Goal: Obtain resource: Obtain resource

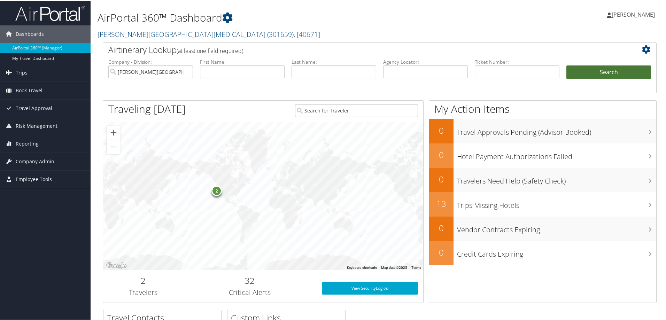
click at [589, 72] on button "Search" at bounding box center [609, 72] width 85 height 14
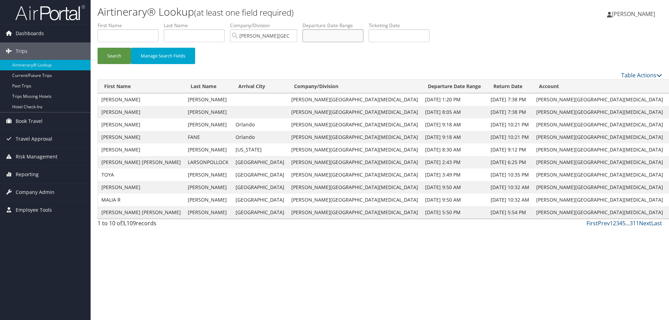
click at [338, 36] on input "text" at bounding box center [332, 35] width 61 height 13
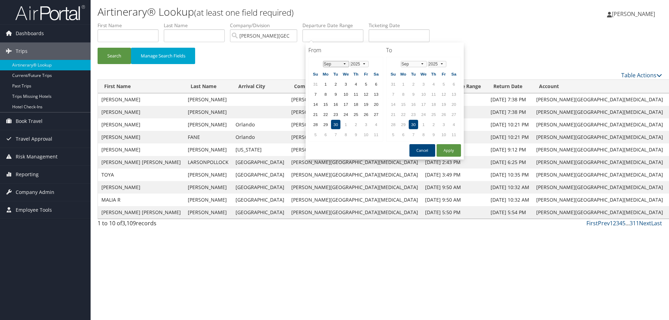
click at [333, 61] on select "Jan Feb Mar Apr May Jun [DATE] Aug Sep Oct Nov Dec" at bounding box center [336, 64] width 26 height 6
click at [349, 126] on td "27" at bounding box center [345, 124] width 9 height 9
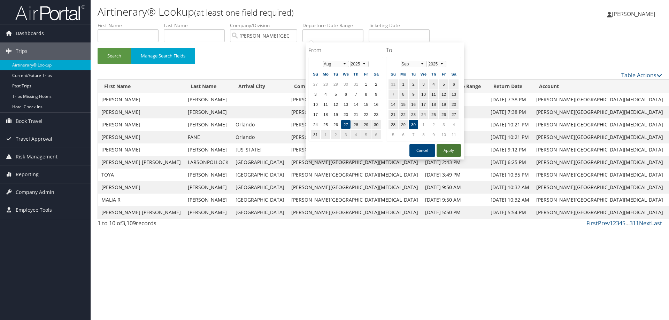
click at [450, 149] on button "Apply" at bounding box center [449, 150] width 24 height 13
type input "08/27/2025 - 09/30/2025"
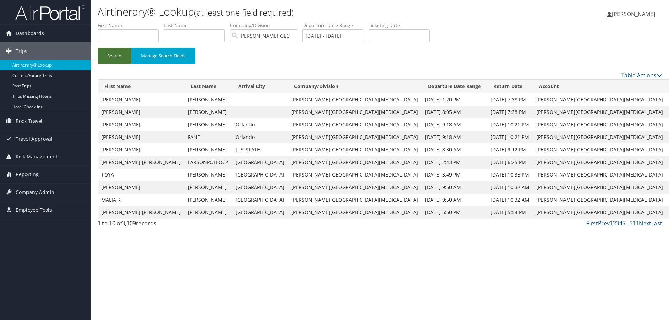
click at [108, 57] on button "Search" at bounding box center [114, 56] width 33 height 16
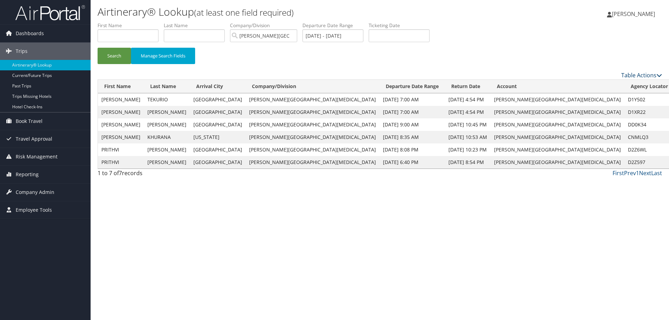
click at [633, 73] on link "Table Actions" at bounding box center [641, 75] width 41 height 8
click at [602, 89] on link "Download Report" at bounding box center [613, 86] width 92 height 12
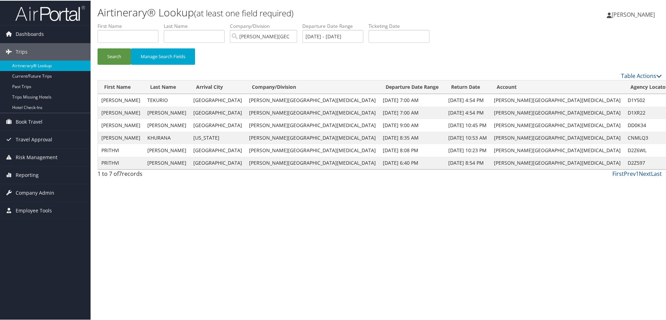
click at [42, 64] on link "Airtinerary® Lookup" at bounding box center [45, 65] width 91 height 10
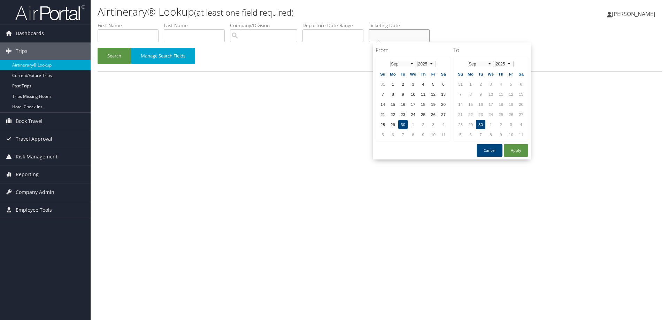
click at [393, 37] on input "text" at bounding box center [399, 35] width 61 height 13
drag, startPoint x: 398, startPoint y: 62, endPoint x: 401, endPoint y: 65, distance: 4.5
click at [398, 62] on select "Jan Feb Mar Apr May Jun Jul Aug Sep Oct Nov Dec" at bounding box center [403, 64] width 26 height 6
click at [414, 124] on td "27" at bounding box center [412, 124] width 9 height 9
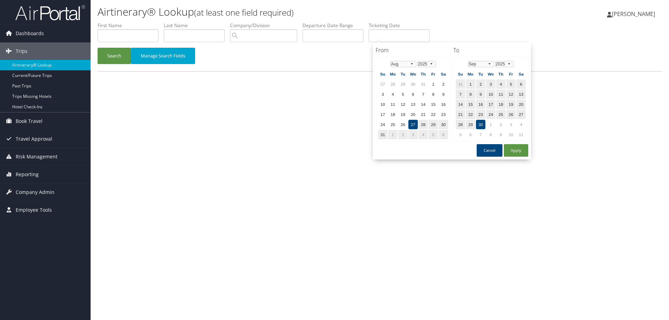
click at [484, 125] on td "30" at bounding box center [480, 124] width 9 height 9
click at [520, 152] on button "Apply" at bounding box center [516, 150] width 24 height 13
type input "08/27/2025 - 09/30/2025"
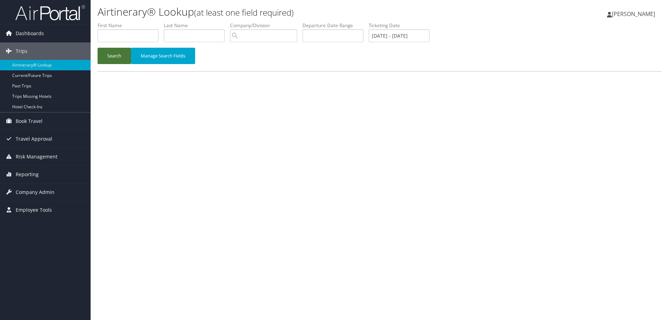
click at [108, 56] on button "Search" at bounding box center [114, 56] width 33 height 16
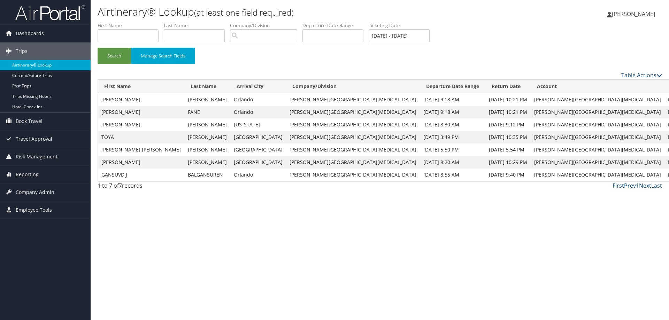
click at [625, 74] on link "Table Actions" at bounding box center [641, 75] width 41 height 8
click at [610, 83] on link "Download Report" at bounding box center [613, 86] width 92 height 12
